Goal: Complete application form: Complete application form

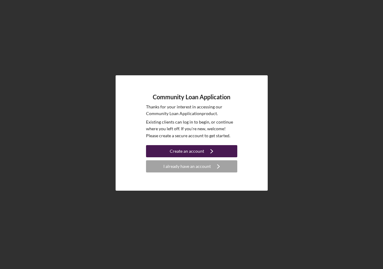
click at [204, 149] on icon "Icon/Navigate" at bounding box center [211, 151] width 15 height 15
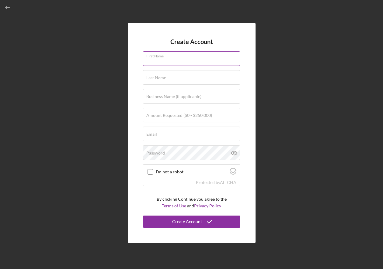
click at [177, 61] on input "First Name" at bounding box center [191, 58] width 97 height 15
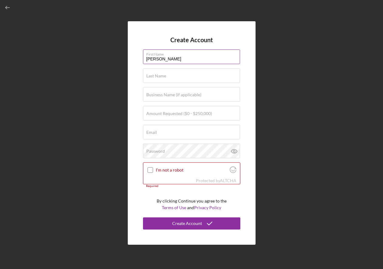
type input "[PERSON_NAME]"
type input "Early"
type input "Waves 4 Women"
type input "$5"
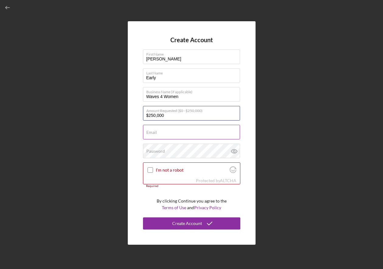
type input "$250,000"
click at [165, 133] on input "Email" at bounding box center [191, 132] width 97 height 15
type input "[EMAIL_ADDRESS][DOMAIN_NAME]"
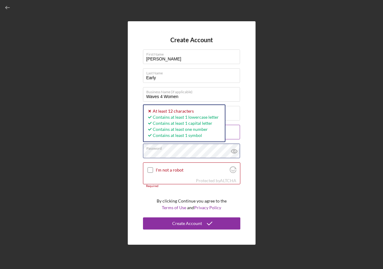
click at [143, 218] on button "Create Account" at bounding box center [191, 224] width 97 height 12
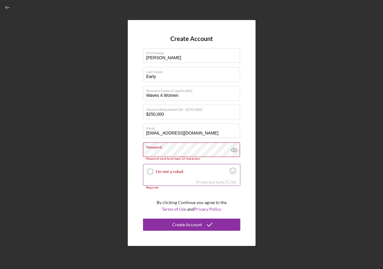
click at [148, 173] on input "I'm not a robot" at bounding box center [150, 171] width 5 height 5
checkbox input "true"
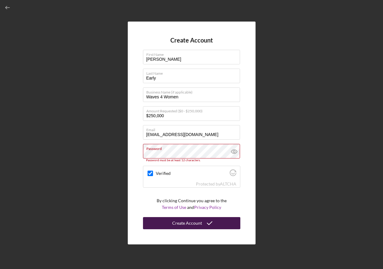
click at [196, 223] on div "Create Account" at bounding box center [187, 223] width 30 height 12
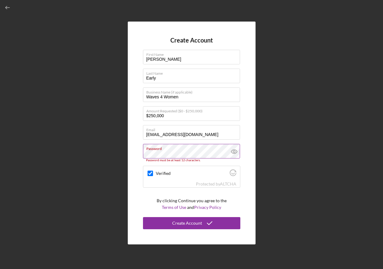
click at [234, 153] on icon at bounding box center [234, 152] width 2 height 2
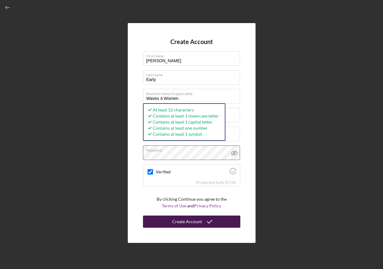
click at [172, 217] on button "Create Account" at bounding box center [191, 222] width 97 height 12
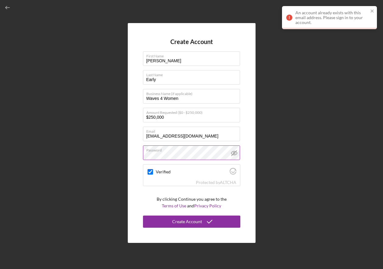
click at [345, 18] on div "An account already exists with this email address. Please sign in to your accou…" at bounding box center [331, 17] width 73 height 15
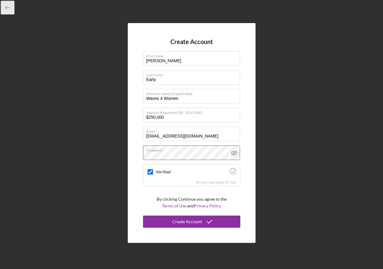
click at [8, 6] on icon "button" at bounding box center [8, 8] width 14 height 14
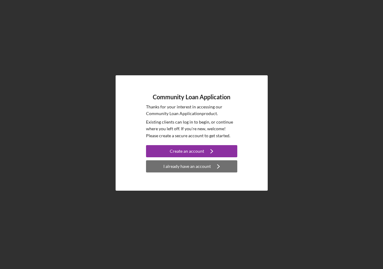
click at [184, 166] on div "I already have an account" at bounding box center [186, 167] width 47 height 12
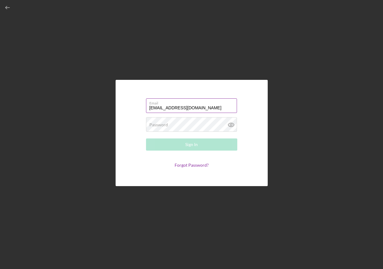
type input "[EMAIL_ADDRESS][DOMAIN_NAME]"
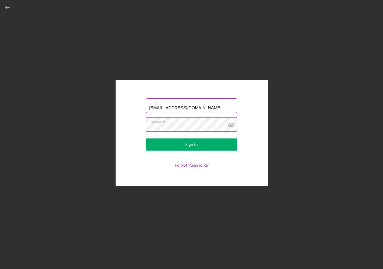
click at [146, 139] on button "Sign In" at bounding box center [191, 145] width 91 height 12
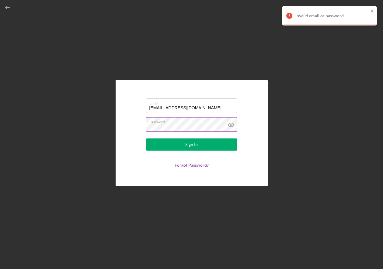
click at [146, 139] on button "Sign In" at bounding box center [191, 145] width 91 height 12
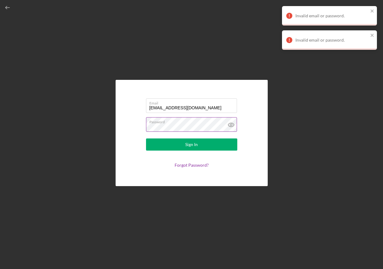
click at [146, 139] on button "Sign In" at bounding box center [191, 145] width 91 height 12
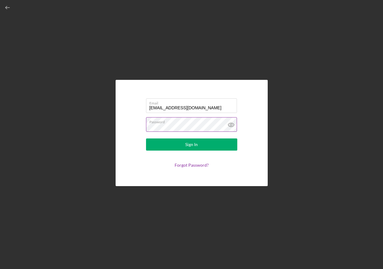
click at [231, 124] on icon at bounding box center [231, 125] width 2 height 2
click at [189, 164] on link "Forgot Password?" at bounding box center [192, 165] width 34 height 5
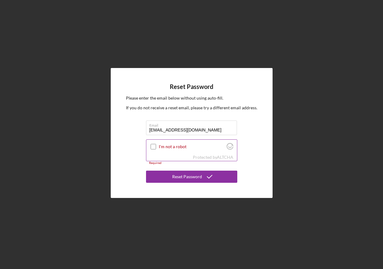
type input "[EMAIL_ADDRESS][DOMAIN_NAME]"
click at [153, 144] on div at bounding box center [153, 146] width 7 height 7
click at [155, 145] on input "I'm not a robot" at bounding box center [153, 146] width 5 height 5
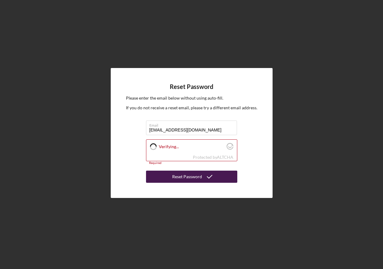
checkbox input "true"
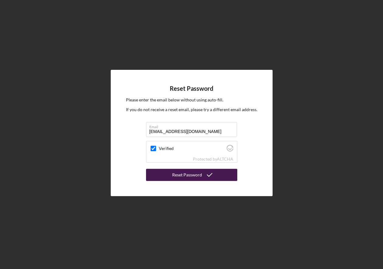
click at [219, 175] on button "Reset Password" at bounding box center [191, 175] width 91 height 12
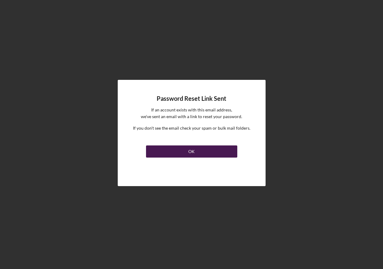
click at [215, 154] on button "OK" at bounding box center [191, 152] width 91 height 12
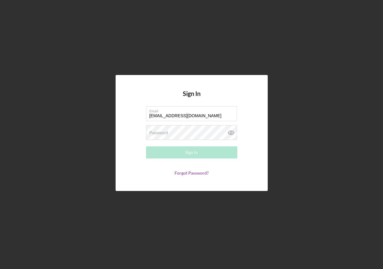
type input "[EMAIL_ADDRESS][DOMAIN_NAME]"
